Goal: Navigation & Orientation: Find specific page/section

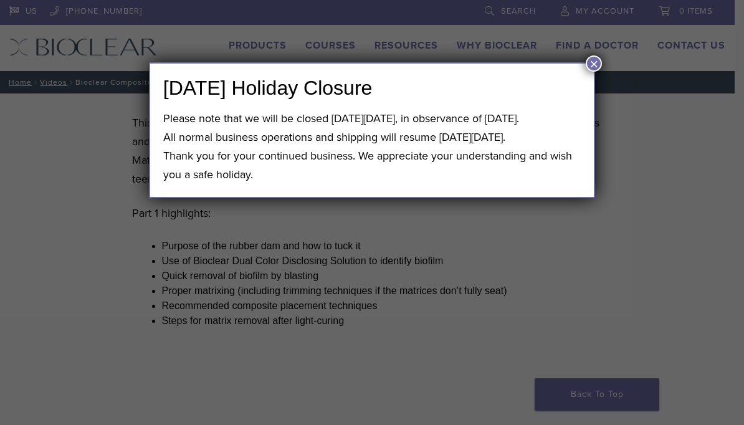
click at [601, 62] on button "×" at bounding box center [594, 63] width 16 height 16
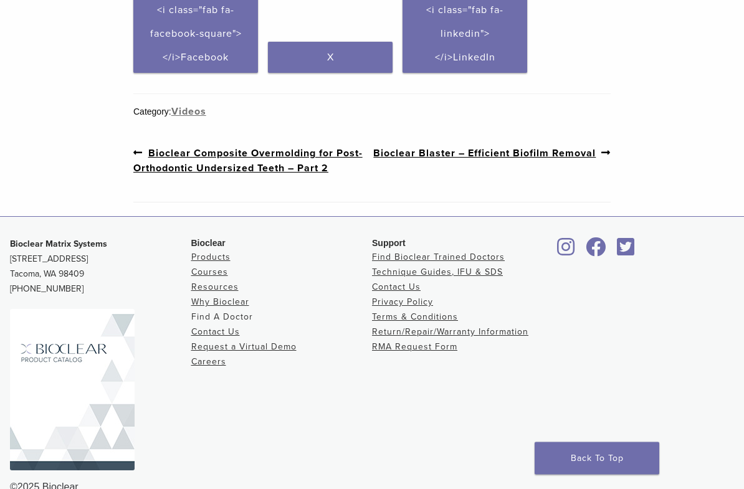
scroll to position [636, 0]
click at [211, 320] on link "Find A Doctor" at bounding box center [222, 317] width 62 height 11
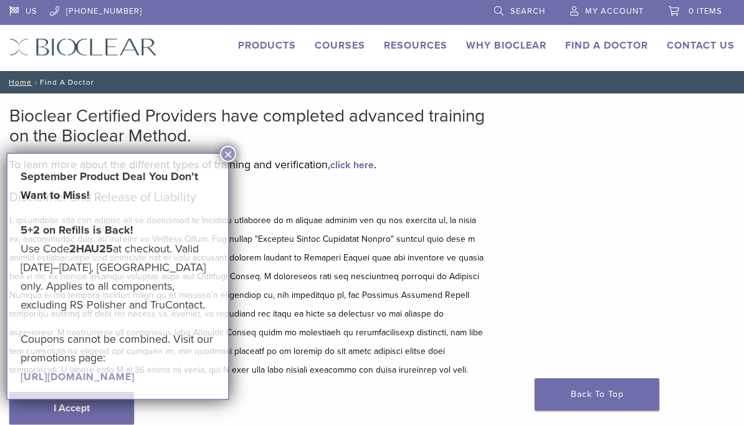
click at [80, 400] on div "September Product Deal You Don’t Want to Miss! 5+2 on Refills is Back! Use Code…" at bounding box center [117, 276] width 223 height 247
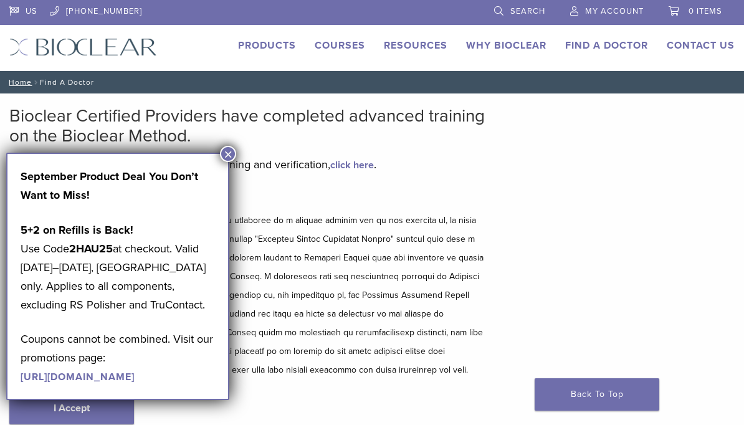
click at [232, 158] on button "×" at bounding box center [228, 154] width 16 height 16
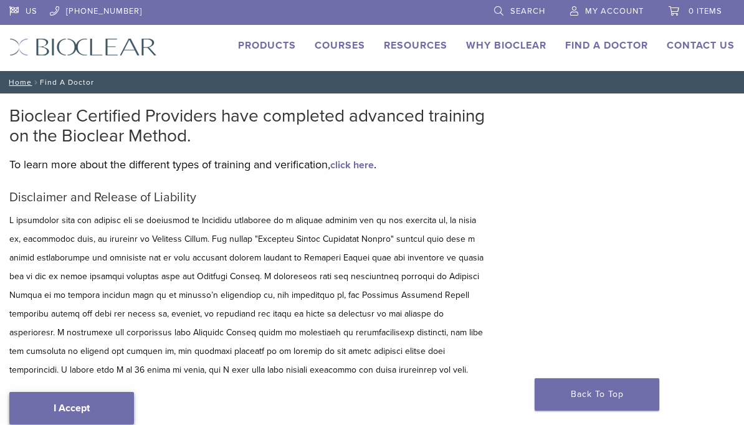
click at [66, 407] on link "I Accept" at bounding box center [71, 408] width 125 height 32
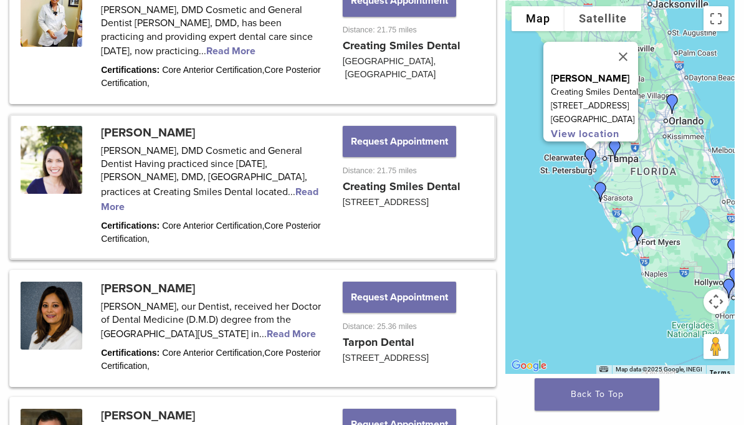
scroll to position [1136, 0]
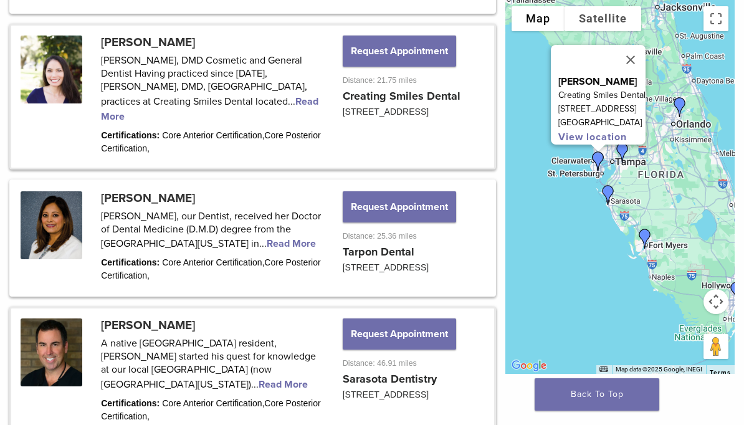
click at [175, 361] on link at bounding box center [252, 372] width 483 height 127
click at [164, 369] on link at bounding box center [252, 372] width 483 height 127
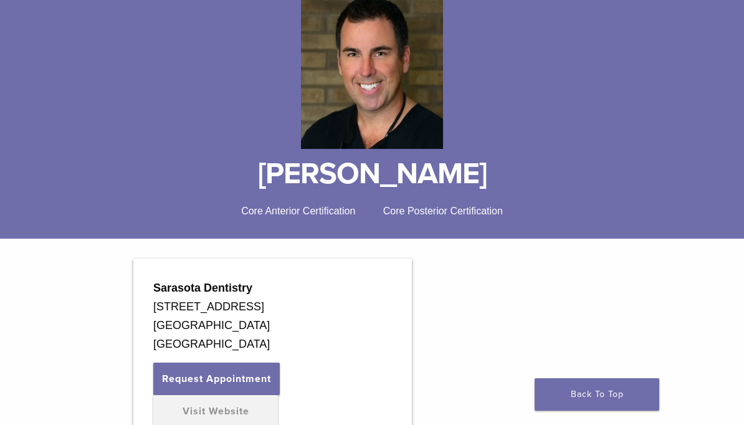
scroll to position [155, 0]
